Goal: Navigation & Orientation: Find specific page/section

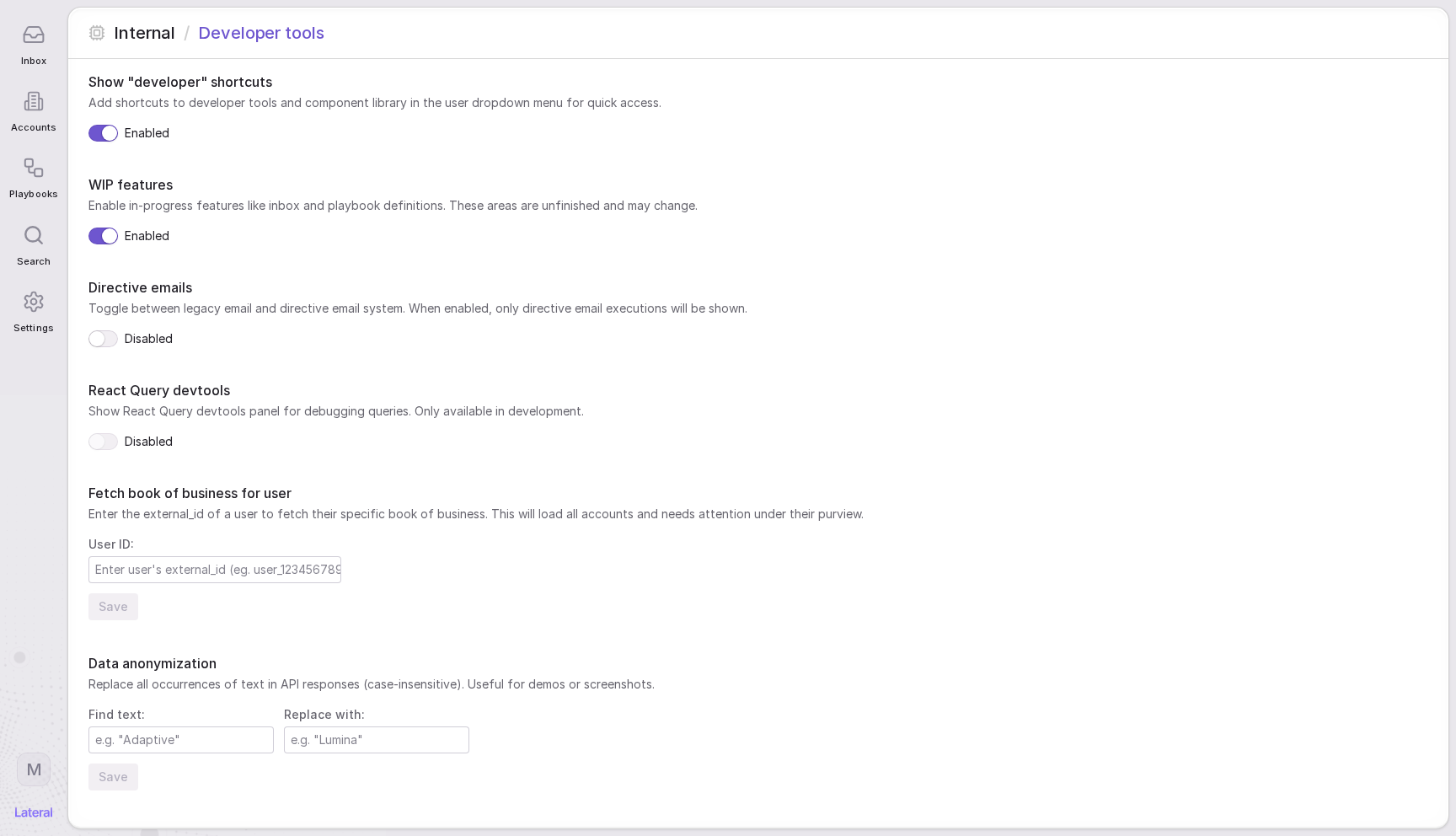
click at [31, 44] on icon at bounding box center [33, 34] width 22 height 22
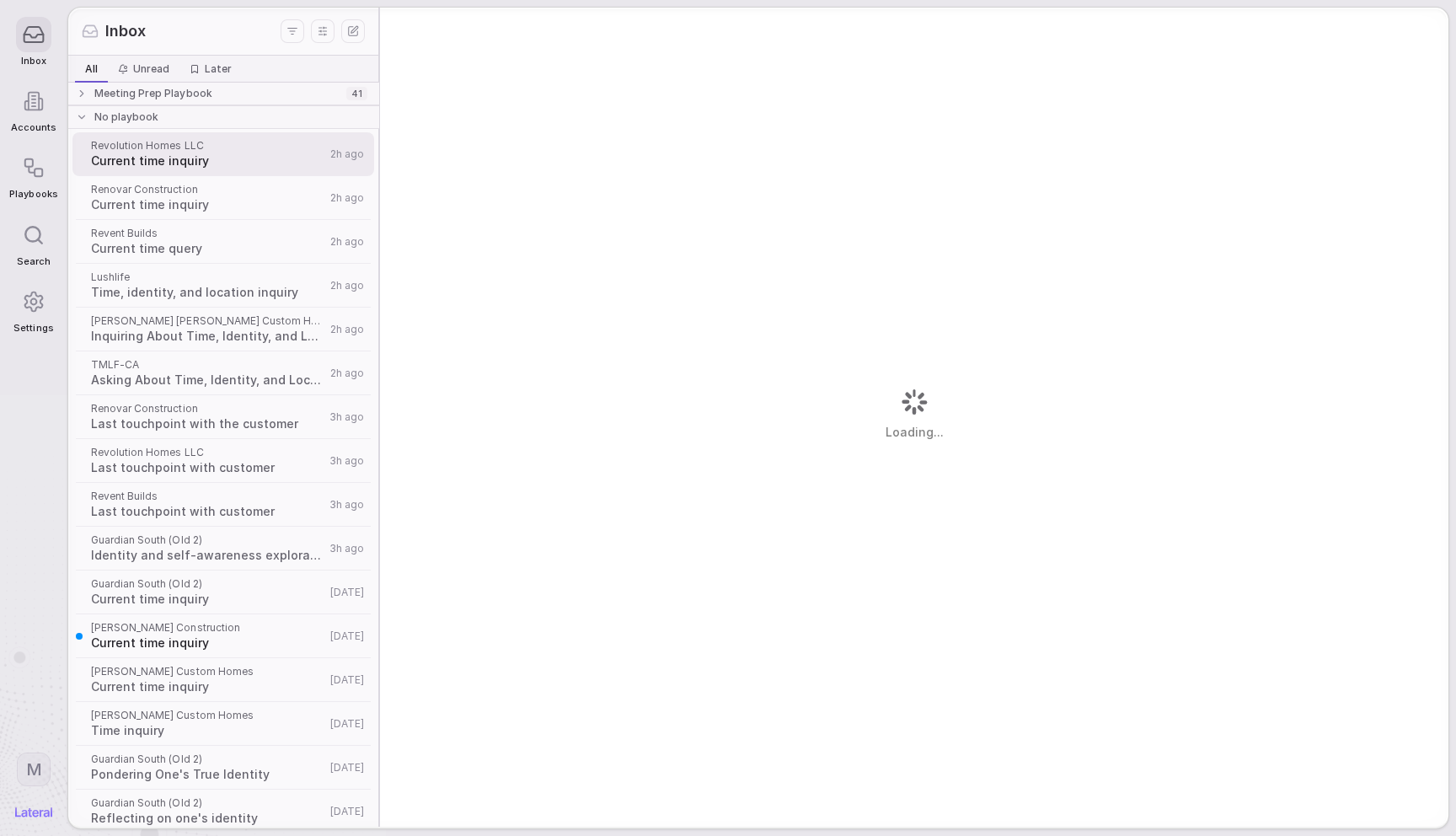
drag, startPoint x: 38, startPoint y: 112, endPoint x: 52, endPoint y: 117, distance: 14.9
click at [38, 111] on icon at bounding box center [34, 101] width 10 height 17
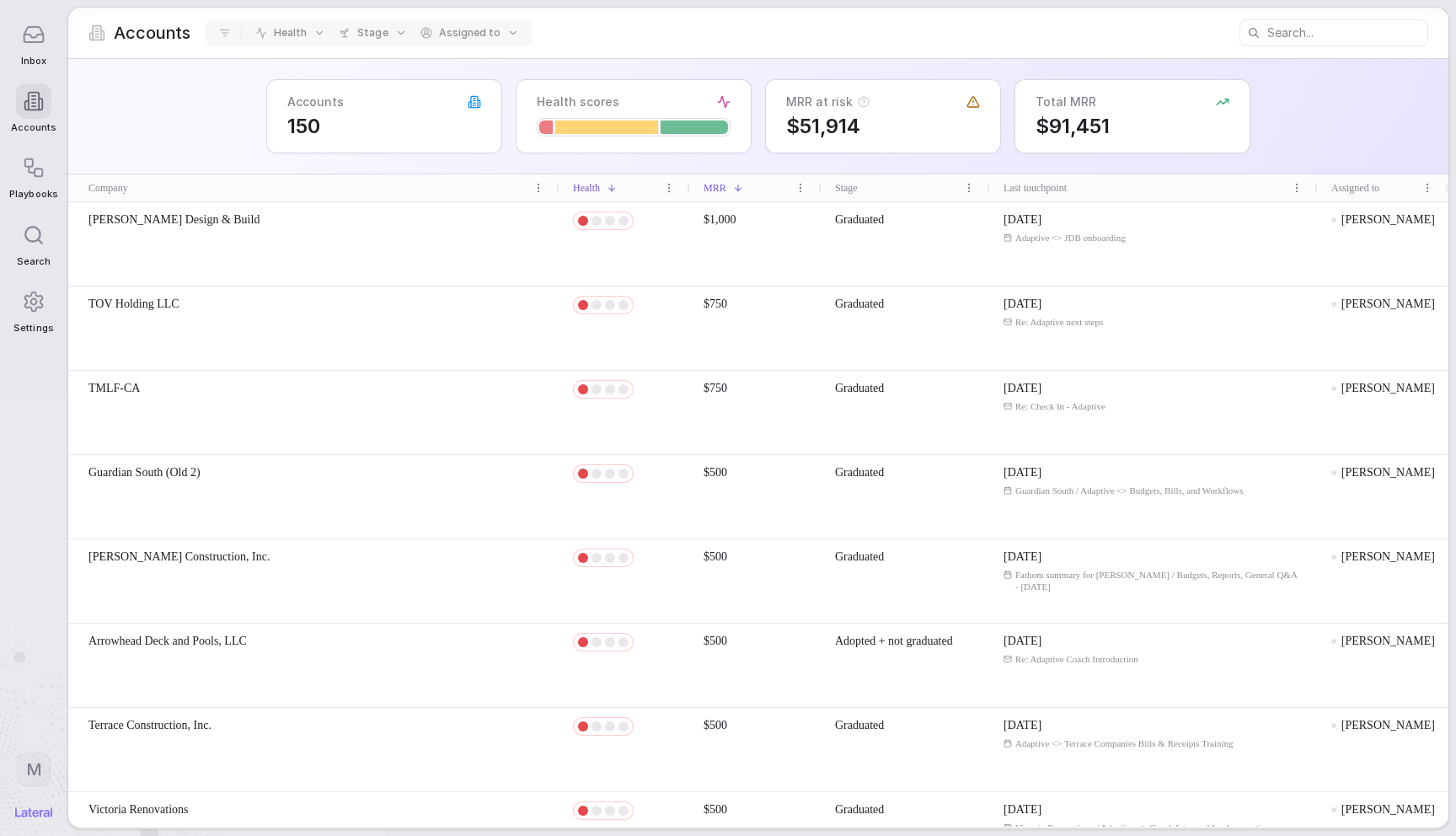
click at [271, 228] on div "[PERSON_NAME] Design & Build" at bounding box center [314, 244] width 492 height 84
